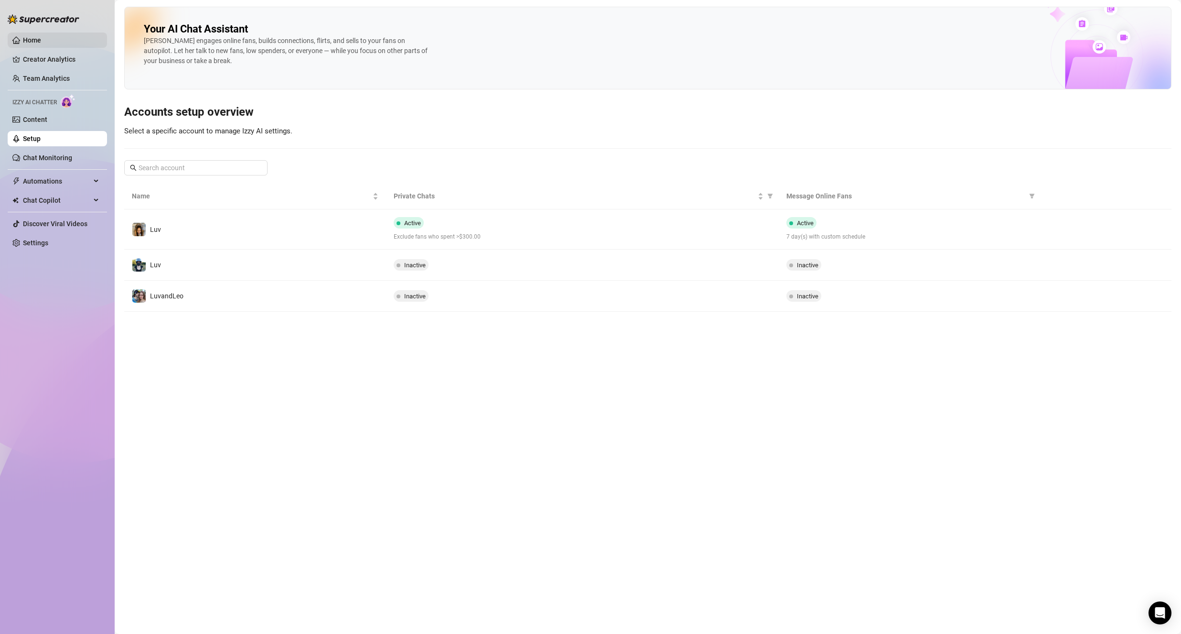
click at [41, 44] on link "Home" at bounding box center [32, 40] width 18 height 8
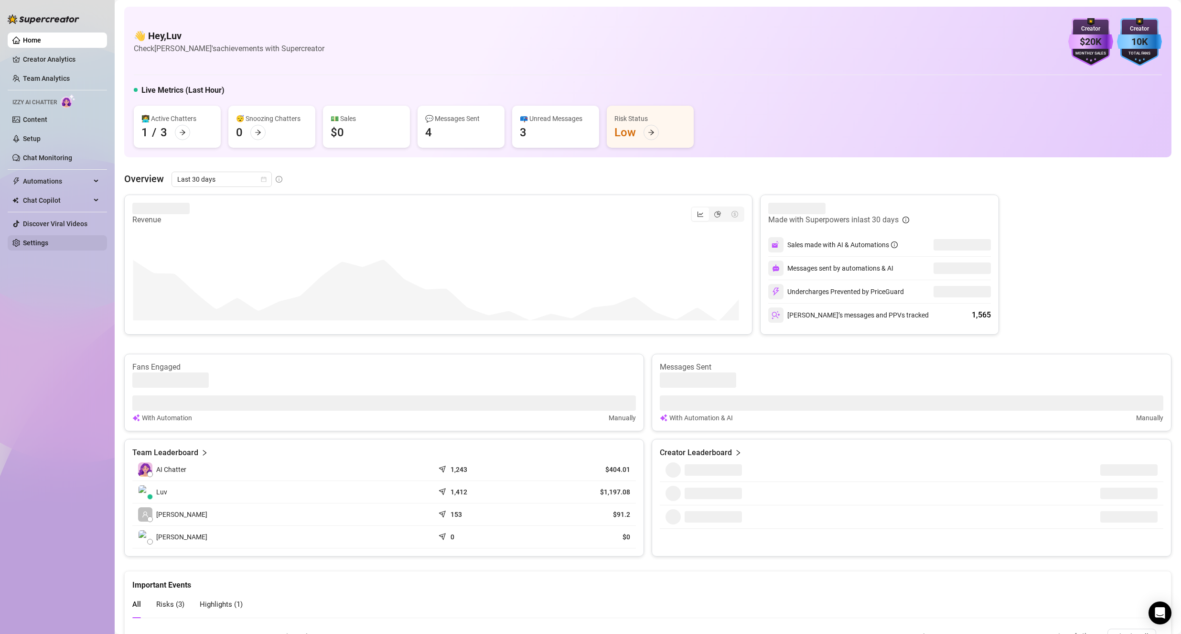
click at [32, 247] on link "Settings" at bounding box center [35, 243] width 25 height 8
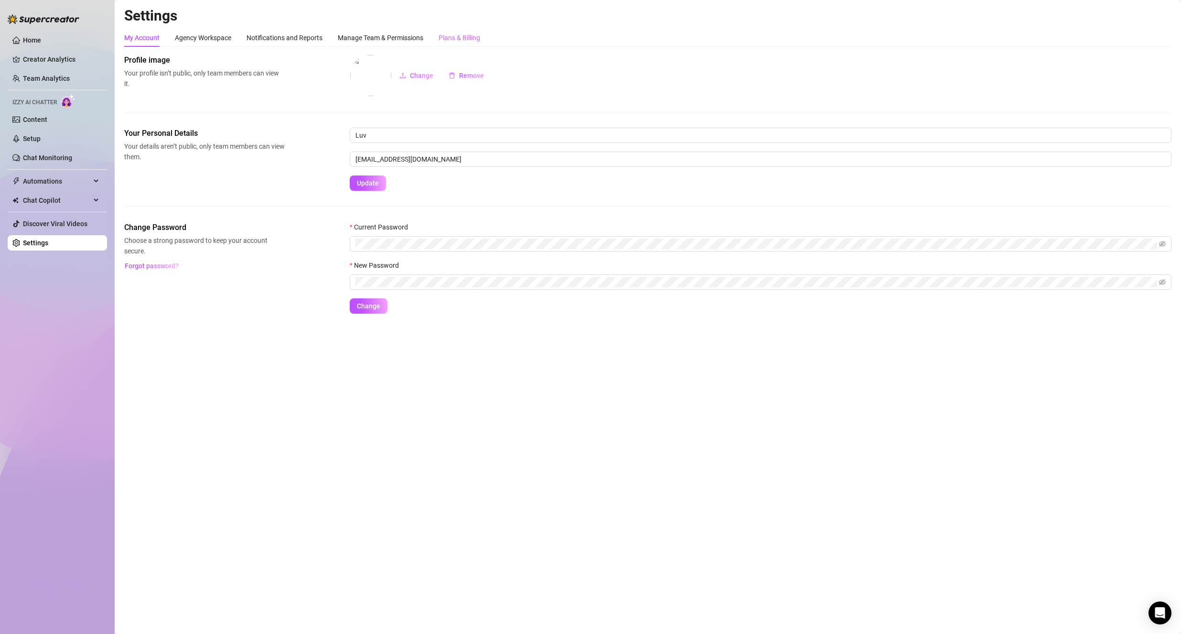
drag, startPoint x: 399, startPoint y: 31, endPoint x: 453, endPoint y: 40, distance: 55.2
click at [399, 32] on div "Manage Team & Permissions" at bounding box center [381, 38] width 86 height 18
click at [455, 41] on div "Plans & Billing" at bounding box center [460, 37] width 42 height 11
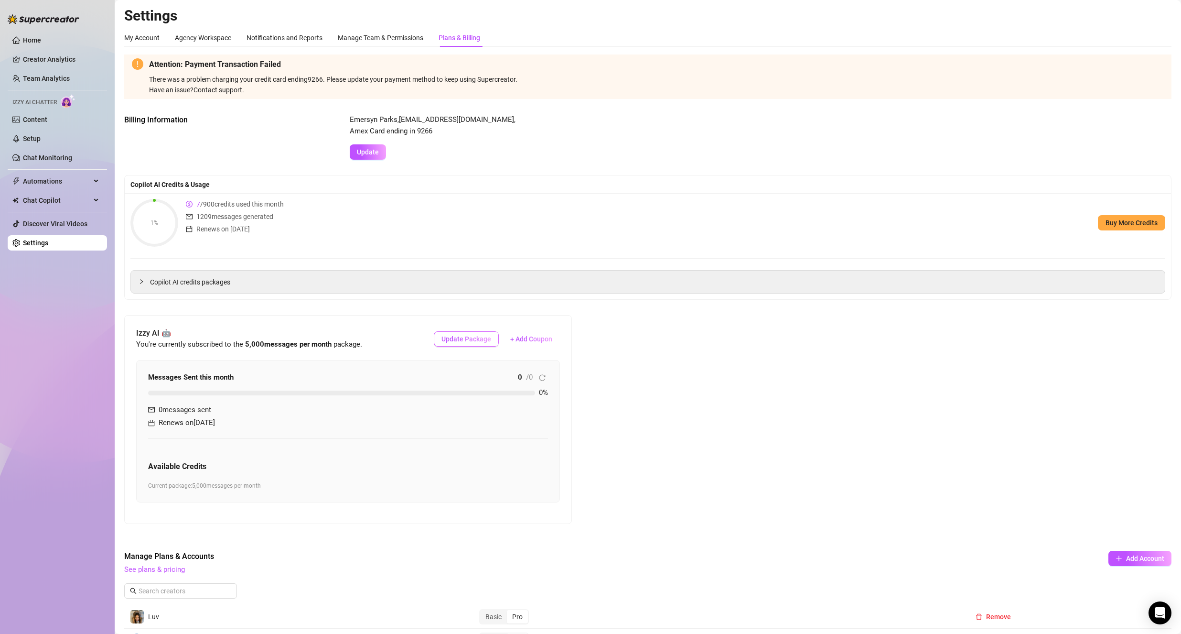
click at [472, 338] on span "Update Package" at bounding box center [467, 339] width 50 height 8
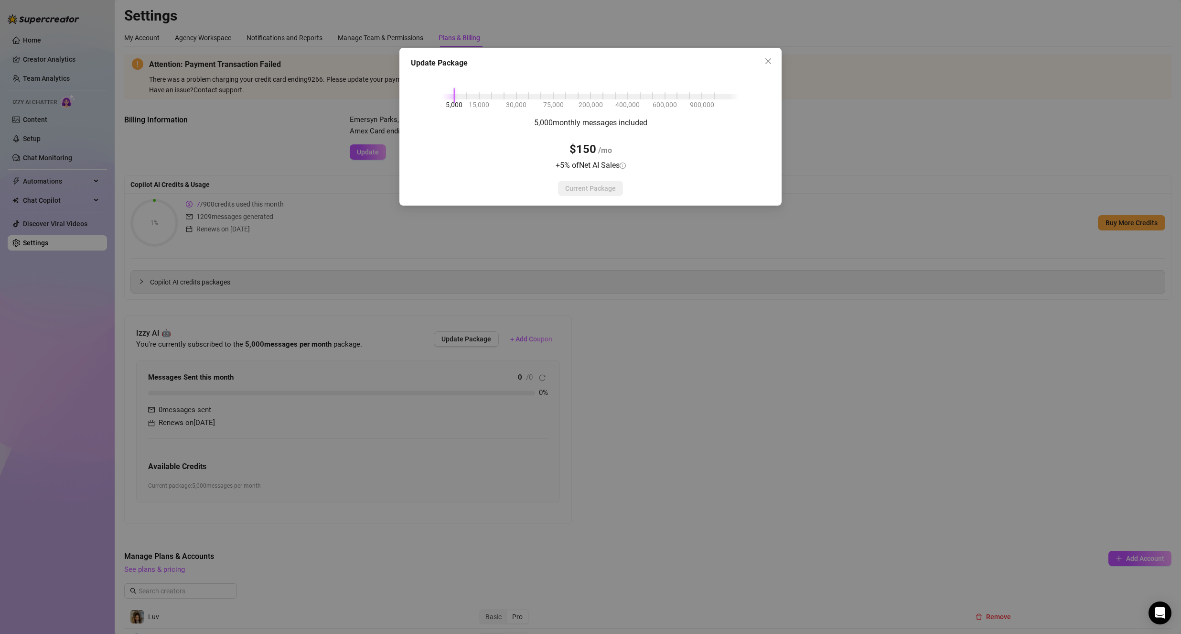
click at [770, 61] on icon "close" at bounding box center [769, 61] width 8 height 8
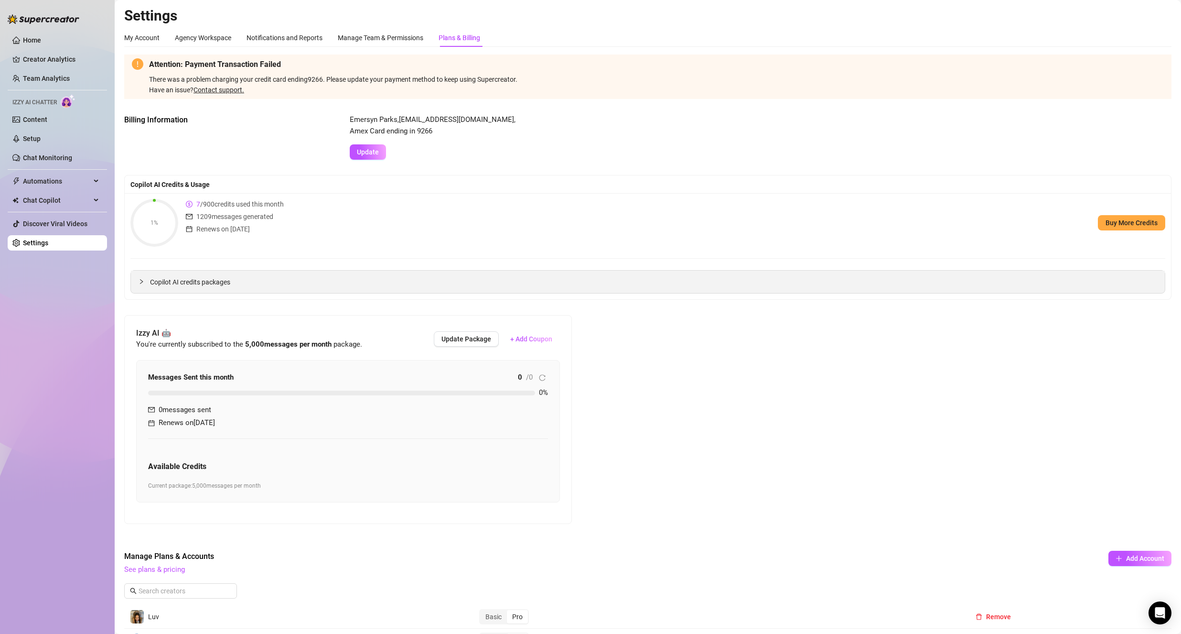
click at [573, 287] on span "Copilot AI credits packages" at bounding box center [653, 282] width 1007 height 11
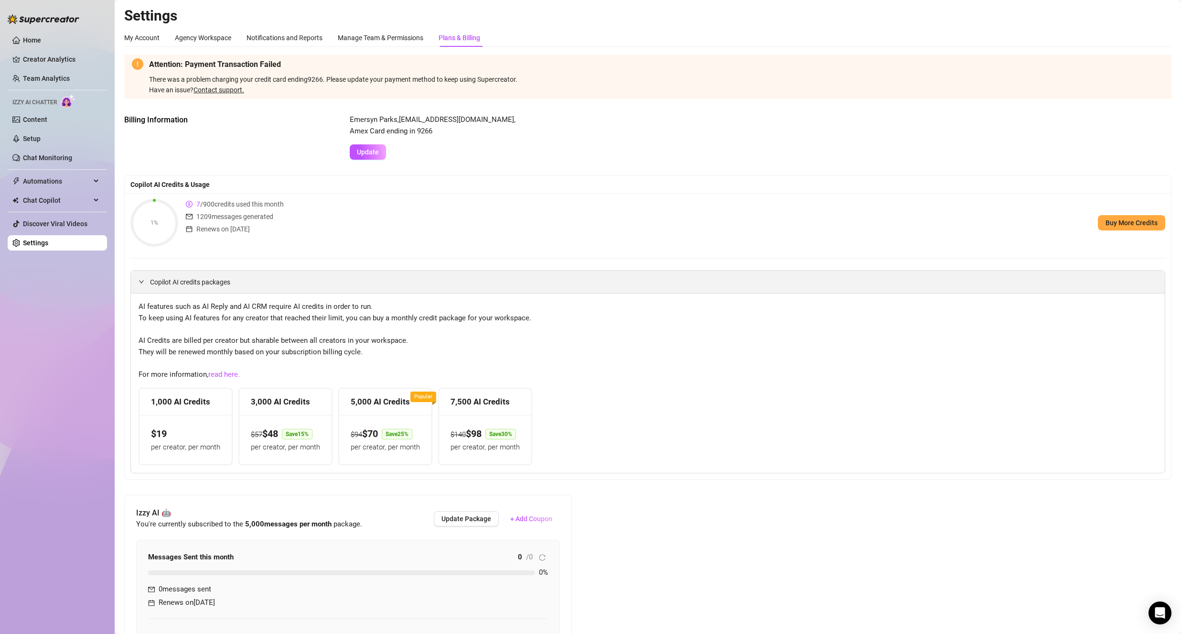
click at [230, 282] on span "Copilot AI credits packages" at bounding box center [653, 282] width 1007 height 11
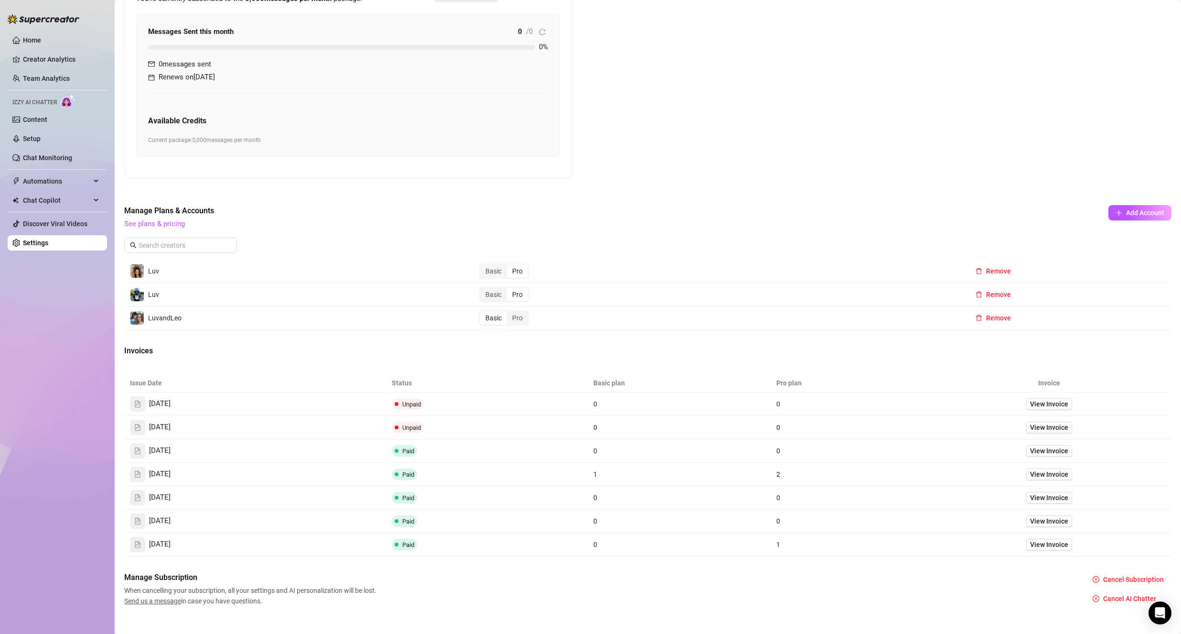
scroll to position [358, 0]
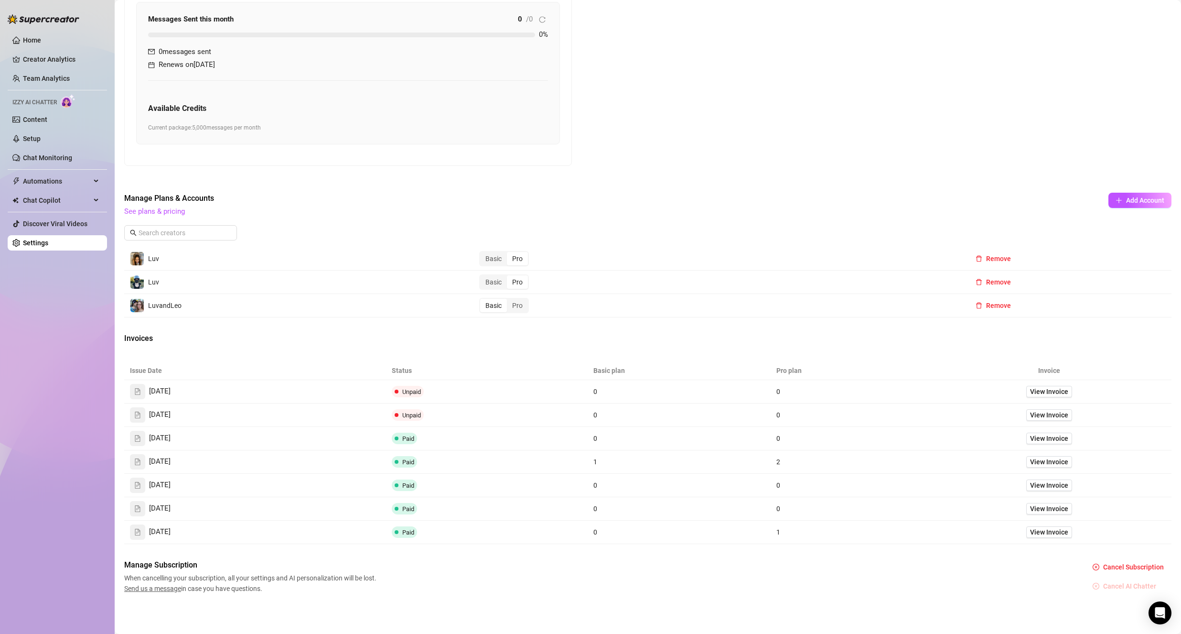
click at [1119, 585] on span "Cancel AI Chatter" at bounding box center [1129, 586] width 53 height 8
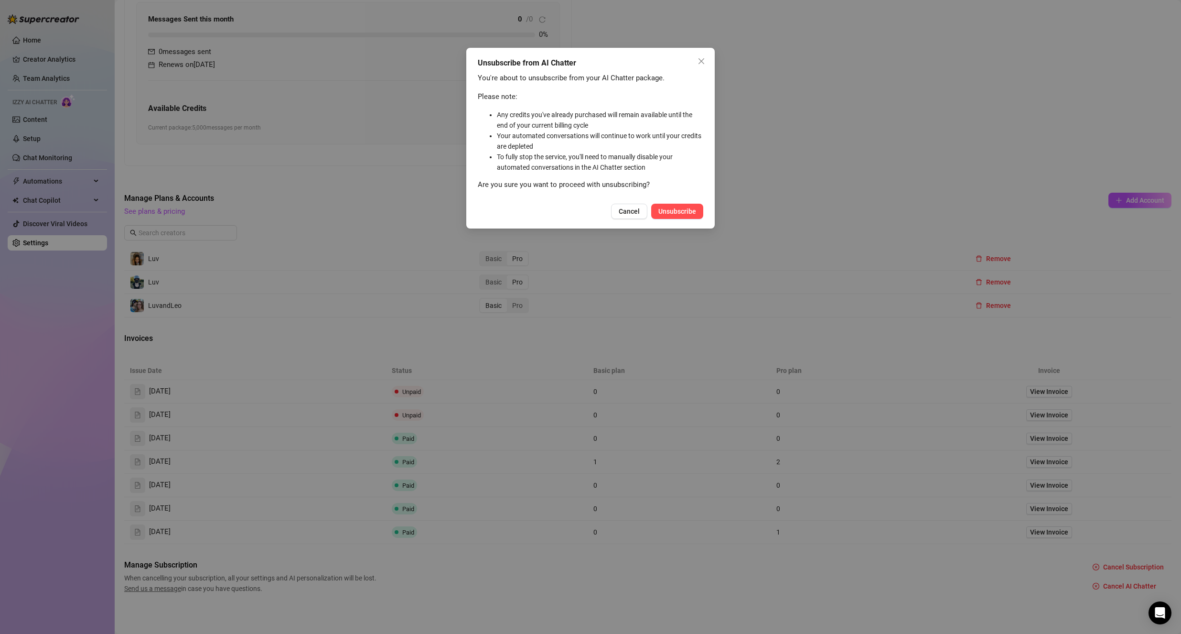
click at [665, 213] on span "Unsubscribe" at bounding box center [678, 211] width 38 height 8
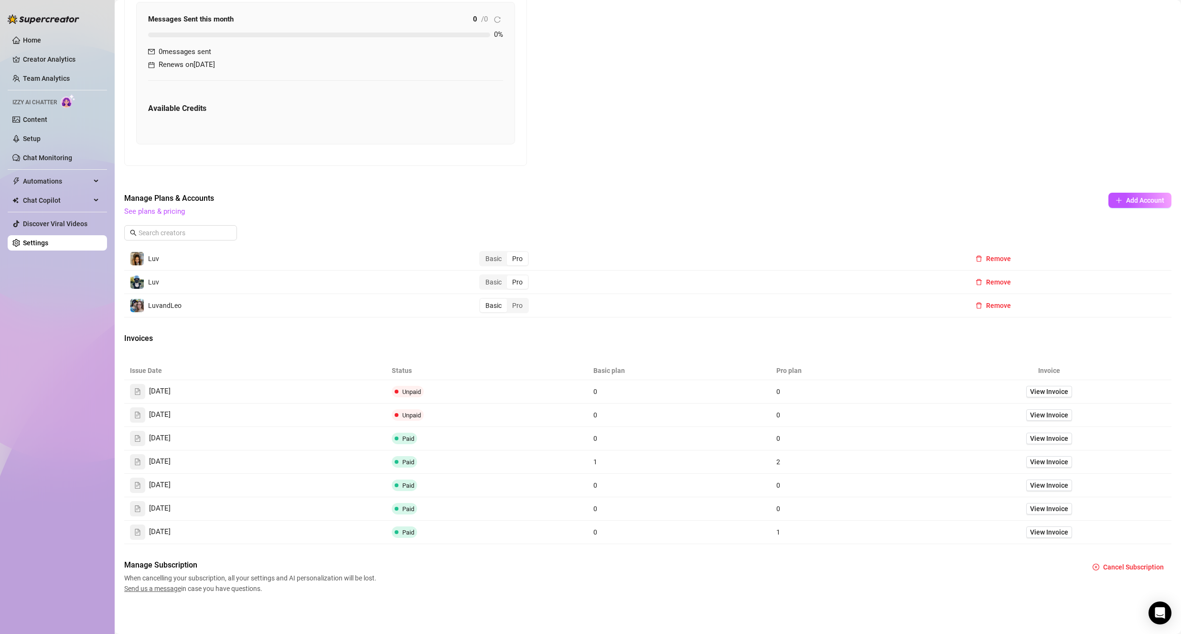
click at [432, 485] on td "Paid" at bounding box center [487, 485] width 202 height 23
click at [724, 584] on div "Manage Subscription When cancelling your subscription, all your settings and AI…" at bounding box center [648, 576] width 1048 height 34
click at [153, 207] on link "See plans & pricing" at bounding box center [154, 211] width 61 height 9
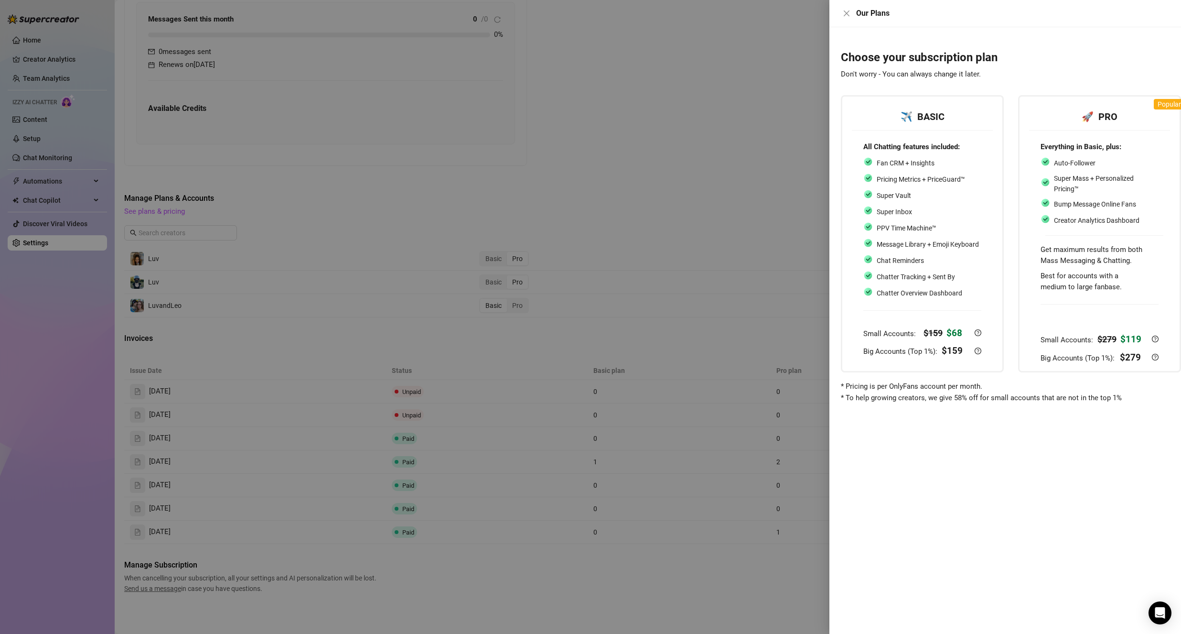
click at [1111, 421] on div "Choose your subscription plan Don't worry - You can always change it later. ✈️ …" at bounding box center [1006, 330] width 352 height 606
click at [1075, 446] on div "Choose your subscription plan Don't worry - You can always change it later. ✈️ …" at bounding box center [1006, 330] width 352 height 606
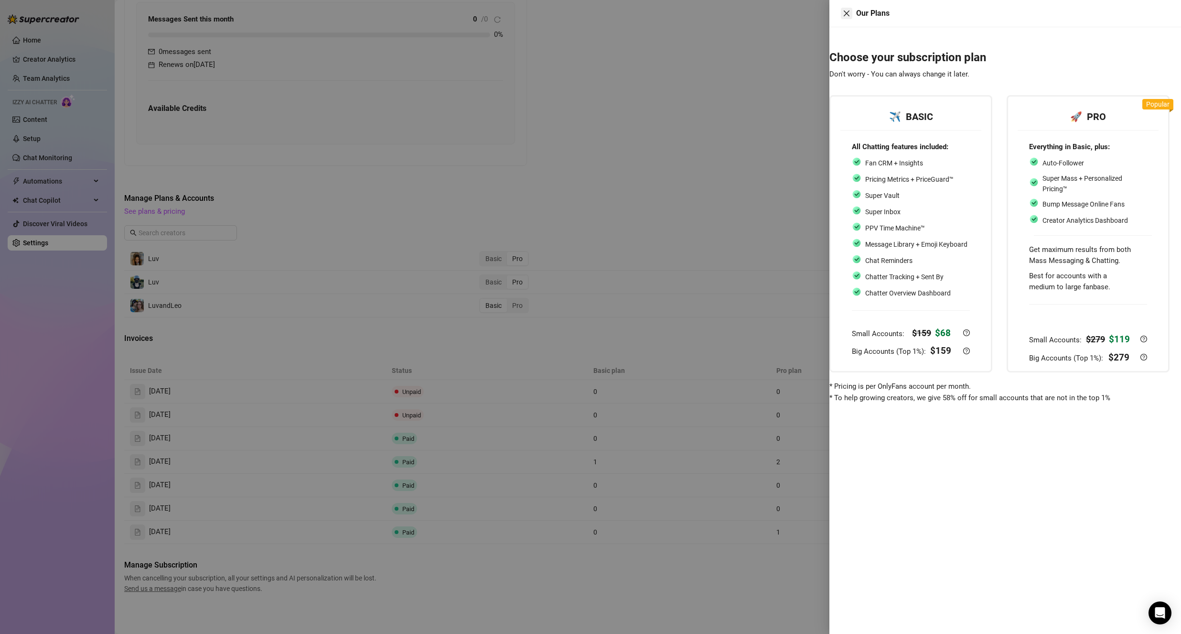
click at [843, 15] on icon "close" at bounding box center [847, 14] width 8 height 8
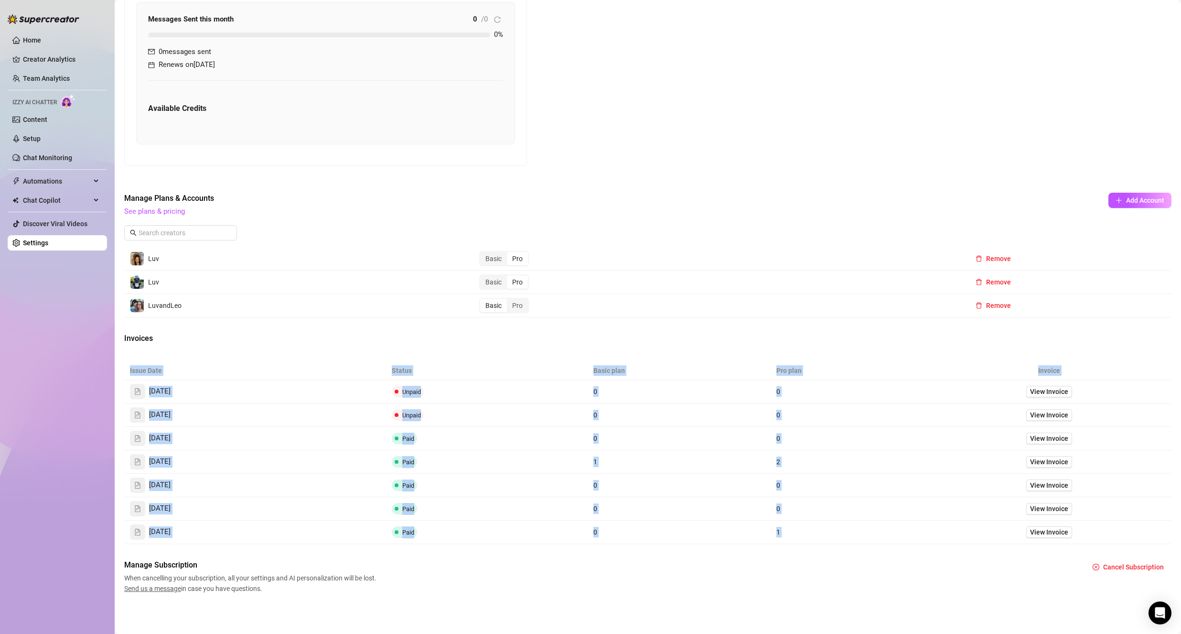
click at [974, 536] on td "View Invoice" at bounding box center [1050, 531] width 244 height 23
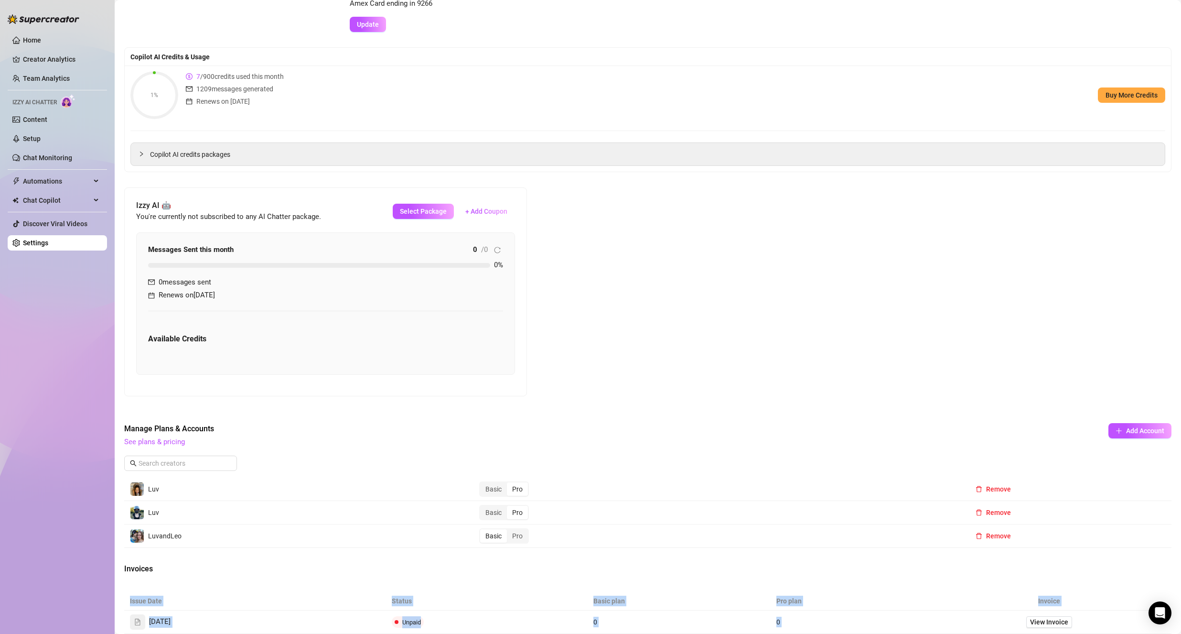
scroll to position [119, 0]
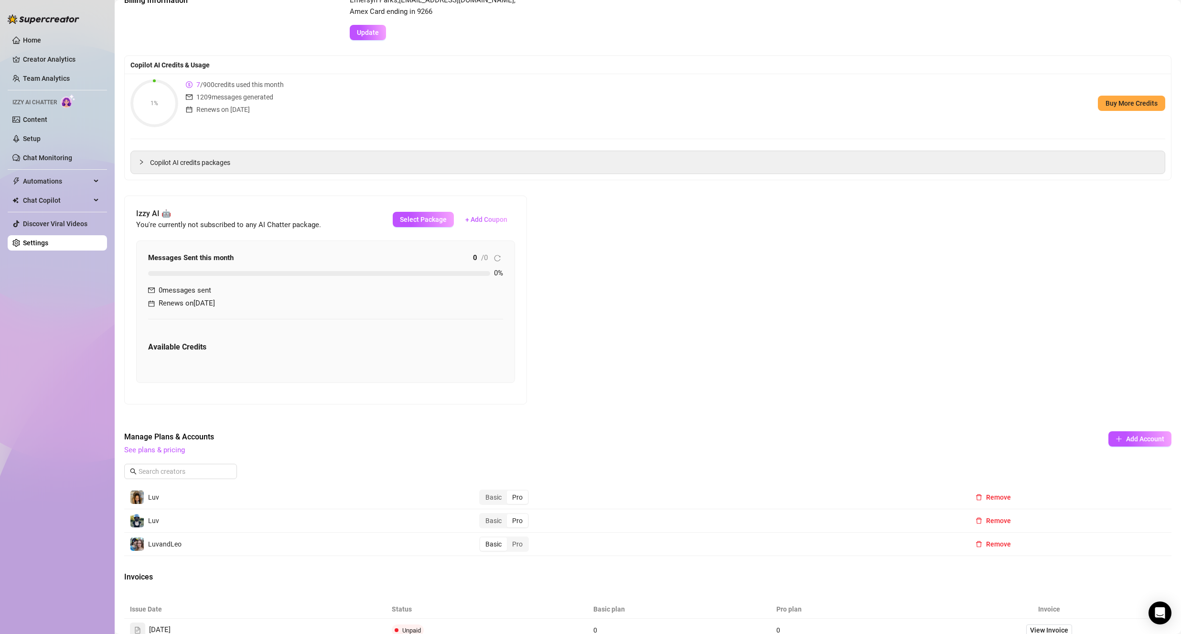
click at [240, 223] on span "You're currently not subscribed to any AI Chatter package." at bounding box center [228, 224] width 185 height 9
click at [241, 222] on span "You're currently not subscribed to any AI Chatter package." at bounding box center [228, 224] width 185 height 9
click at [181, 348] on h5 "Available Credits" at bounding box center [325, 346] width 355 height 11
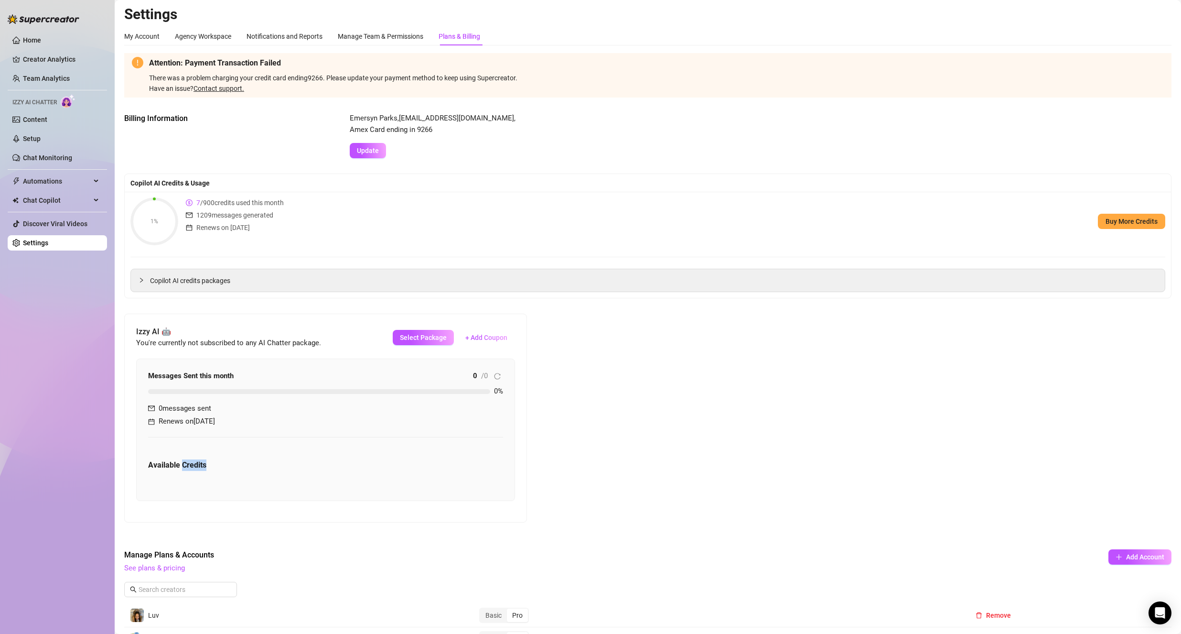
scroll to position [0, 0]
click at [23, 245] on link "Settings" at bounding box center [35, 243] width 25 height 8
click at [145, 40] on div "My Account" at bounding box center [141, 37] width 35 height 11
